Goal: Navigation & Orientation: Find specific page/section

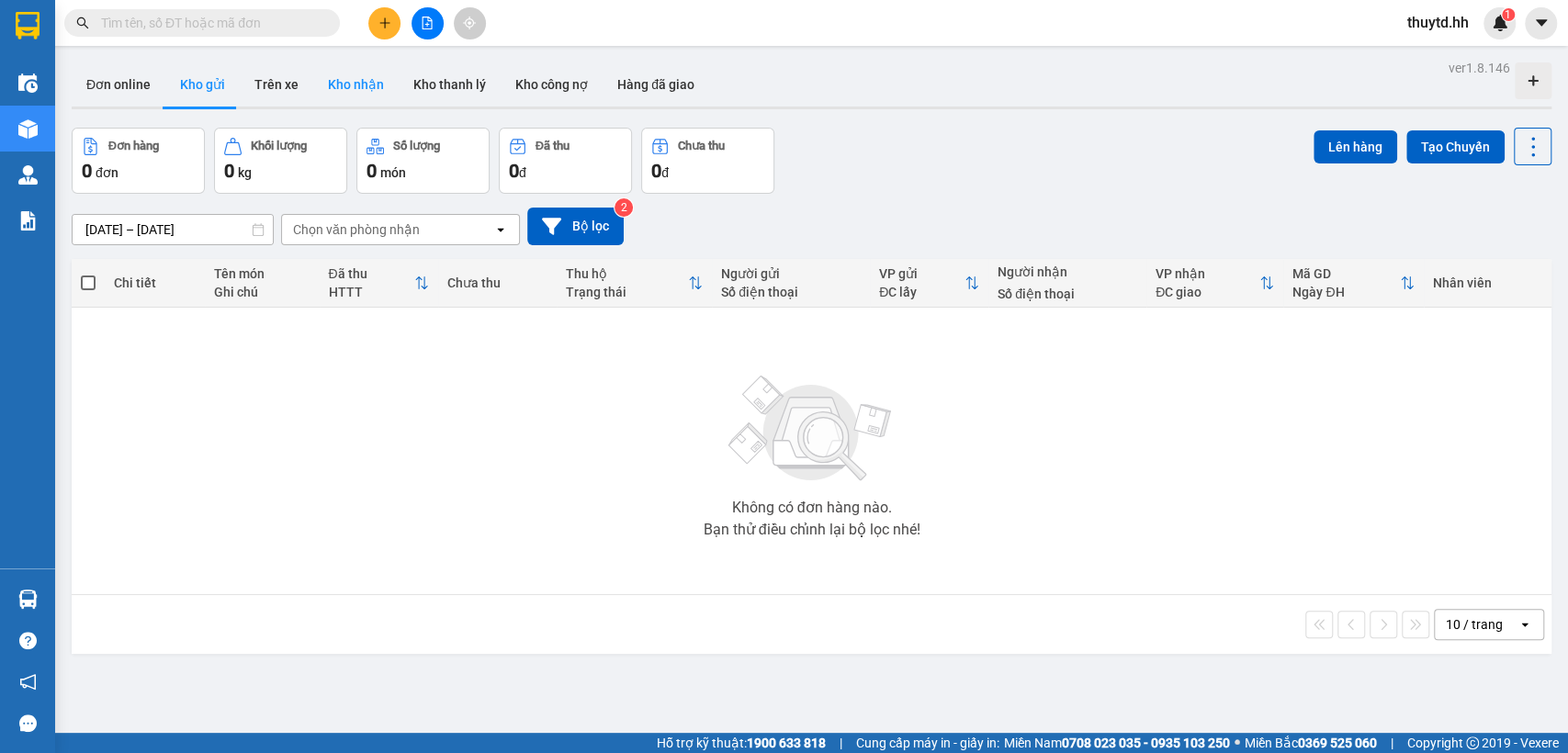
click at [363, 83] on button "Kho nhận" at bounding box center [355, 85] width 86 height 44
